Goal: Task Accomplishment & Management: Use online tool/utility

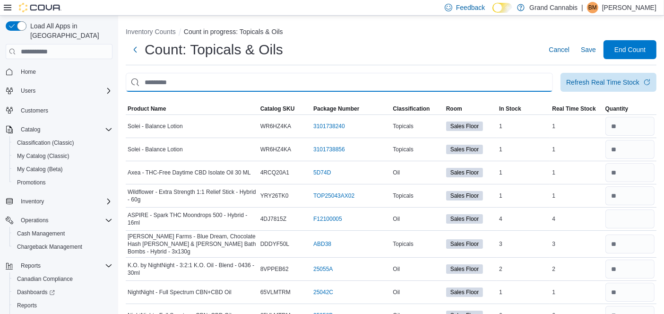
click at [487, 83] on input "This is a search bar. After typing your query, hit enter to filter the results …" at bounding box center [339, 82] width 427 height 19
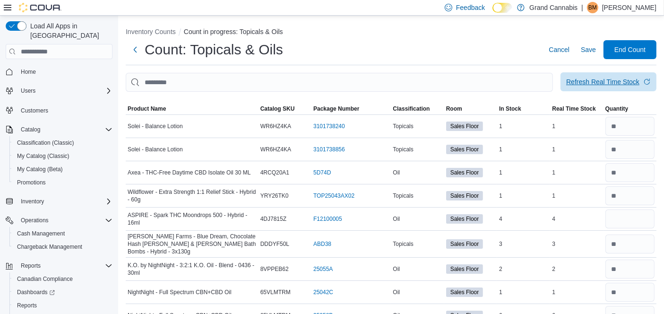
click at [598, 81] on div "Refresh Real Time Stock" at bounding box center [602, 81] width 73 height 9
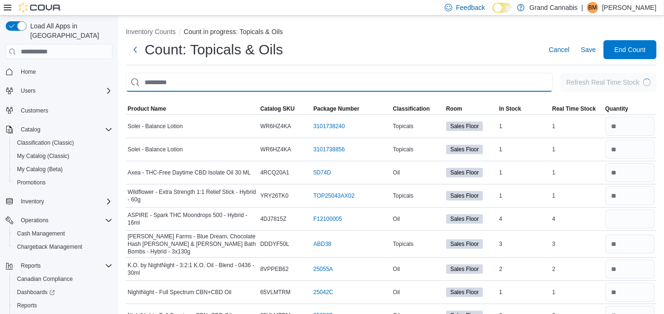
click at [388, 80] on input "This is a search bar. After typing your query, hit enter to filter the results …" at bounding box center [339, 82] width 427 height 19
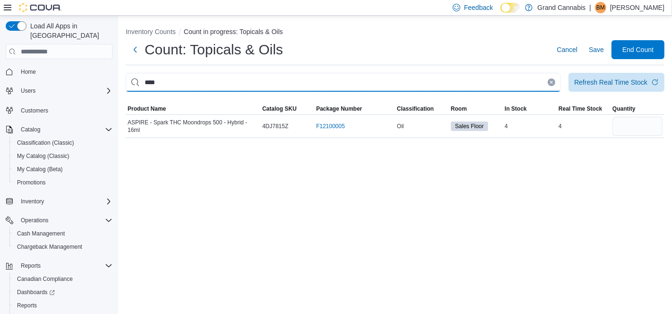
drag, startPoint x: 186, startPoint y: 83, endPoint x: 0, endPoint y: 67, distance: 186.8
click at [0, 67] on div "Load All Apps in New Hub Home Users Customers Catalog Classification (Classic) …" at bounding box center [336, 165] width 672 height 298
type input "******"
click at [214, 80] on input "******" at bounding box center [343, 82] width 435 height 19
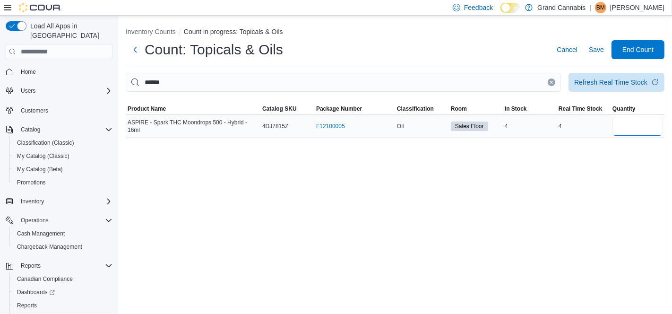
click at [639, 125] on input "number" at bounding box center [637, 126] width 50 height 19
type input "*"
click at [552, 83] on icon "Clear input" at bounding box center [551, 82] width 4 height 4
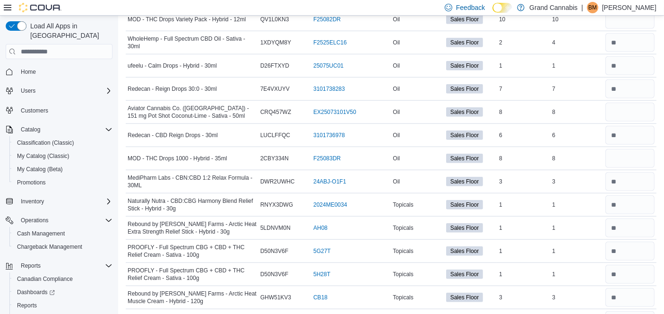
scroll to position [755, 0]
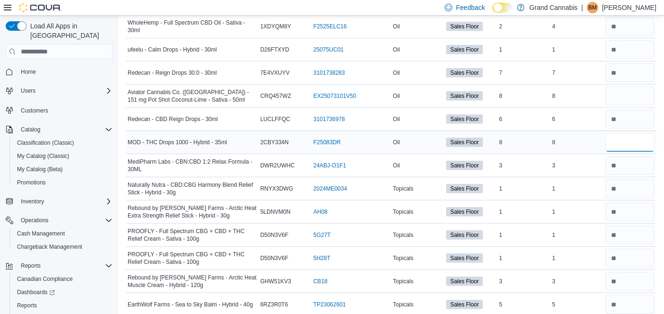
click at [626, 137] on input "number" at bounding box center [629, 142] width 49 height 19
type input "*"
click at [638, 90] on input "number" at bounding box center [629, 95] width 49 height 19
click at [633, 87] on input "number" at bounding box center [629, 95] width 49 height 19
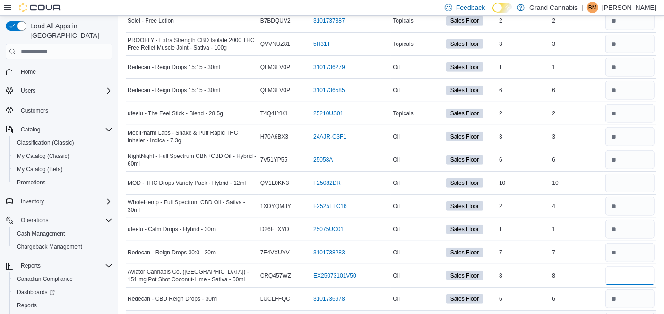
scroll to position [650, 0]
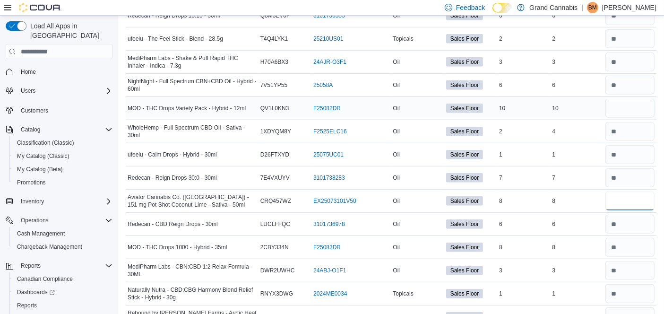
type input "*"
click at [633, 99] on input "number" at bounding box center [629, 108] width 49 height 19
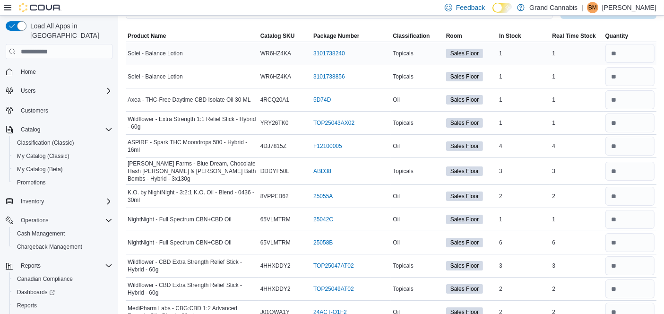
scroll to position [0, 0]
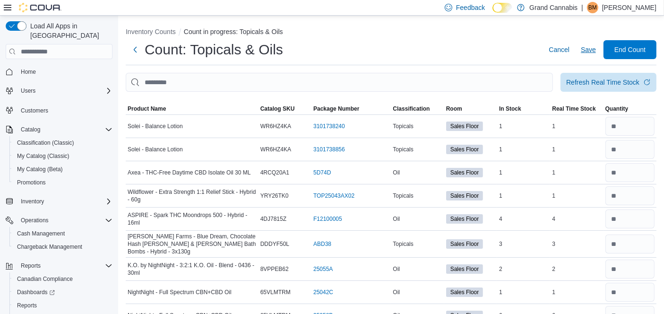
type input "**"
click at [596, 45] on span "Save" at bounding box center [588, 49] width 15 height 9
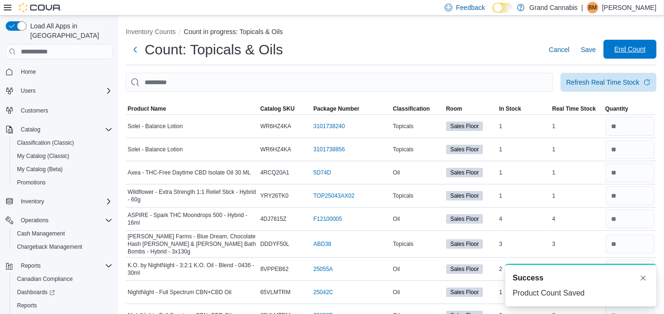
click at [645, 50] on span "End Count" at bounding box center [629, 48] width 31 height 9
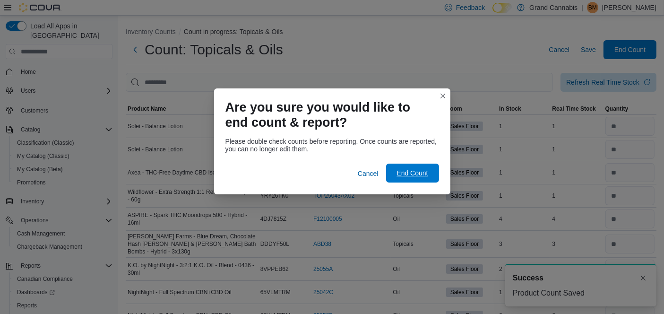
click at [414, 174] on span "End Count" at bounding box center [411, 172] width 31 height 9
